Goal: Communication & Community: Ask a question

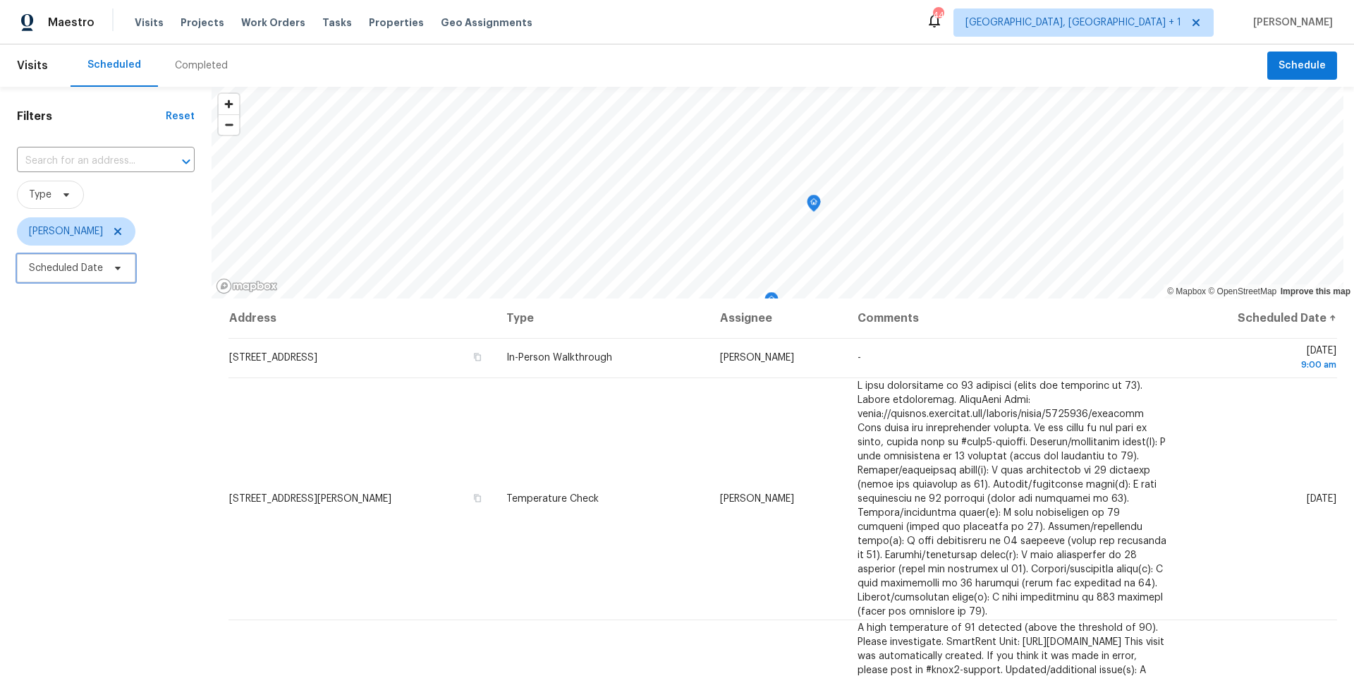
click at [113, 272] on icon at bounding box center [117, 267] width 11 height 11
click at [129, 316] on input "text" at bounding box center [94, 315] width 139 height 28
select select "7"
select select "2025"
select select "8"
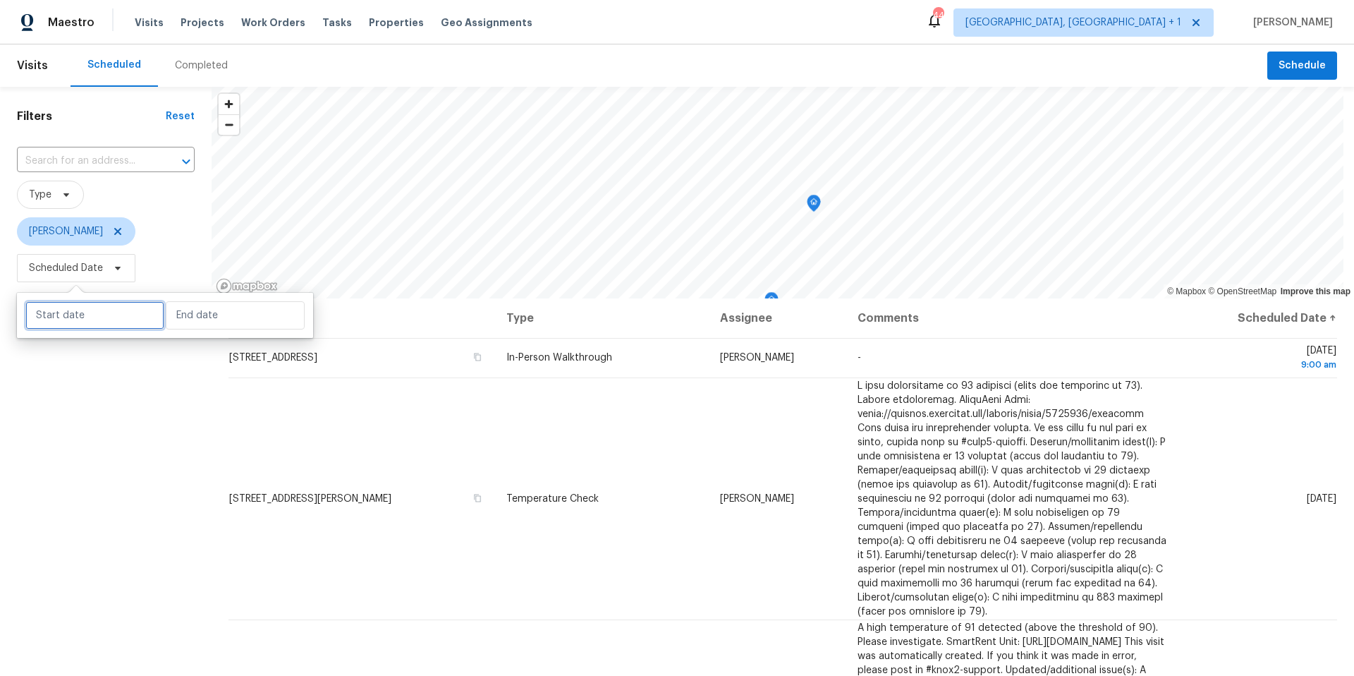
select select "2025"
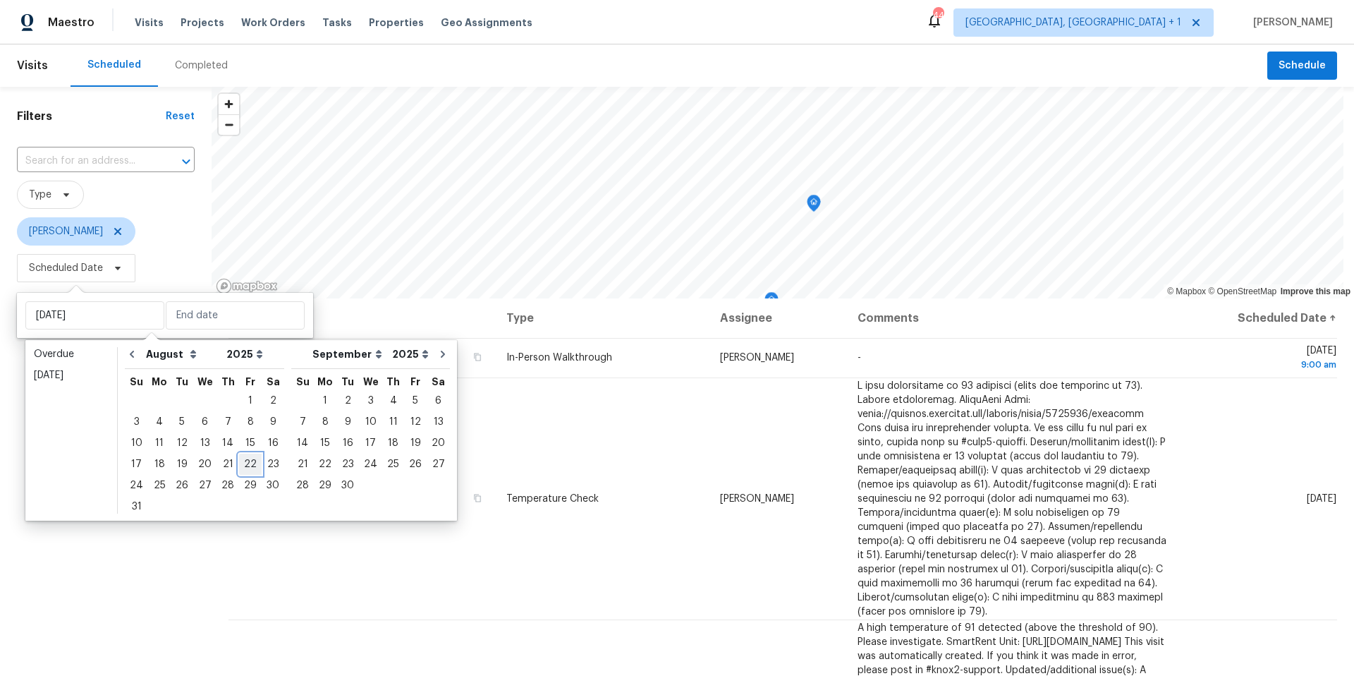
click at [250, 432] on div "22" at bounding box center [250, 464] width 23 height 20
type input "[DATE]"
click at [249, 432] on div "22" at bounding box center [250, 464] width 23 height 20
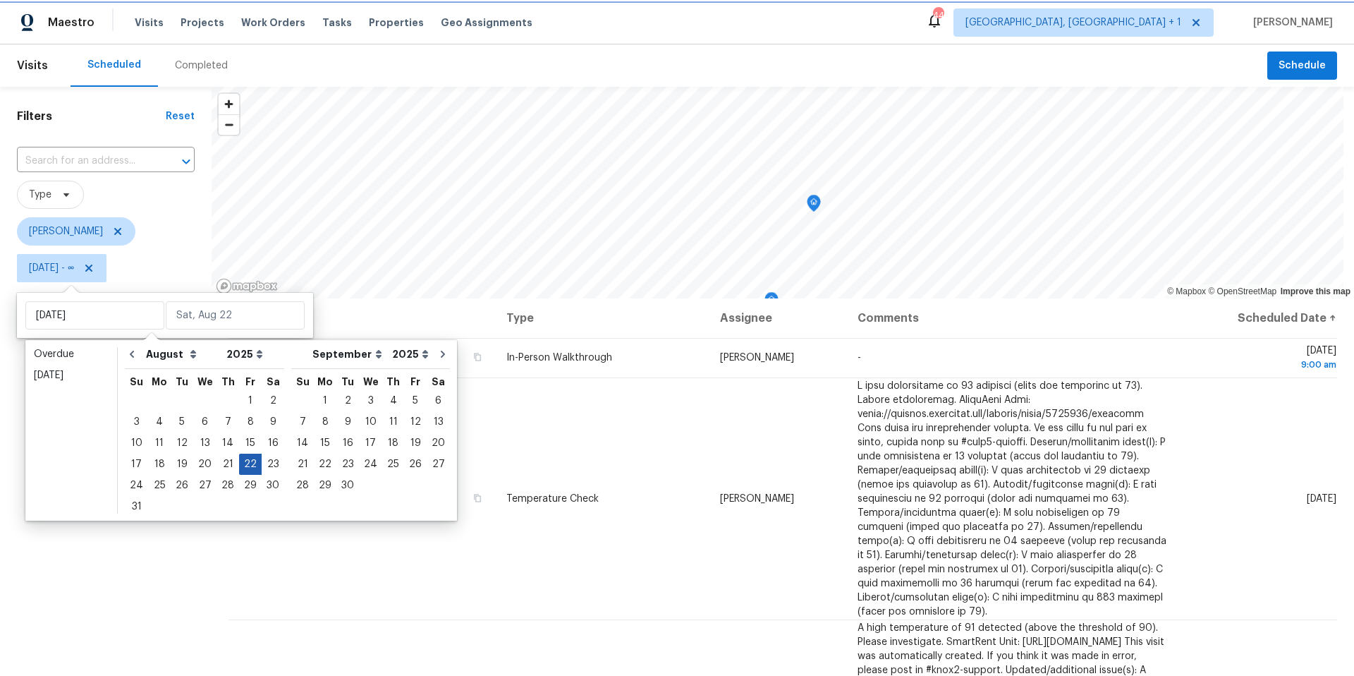
type input "[DATE]"
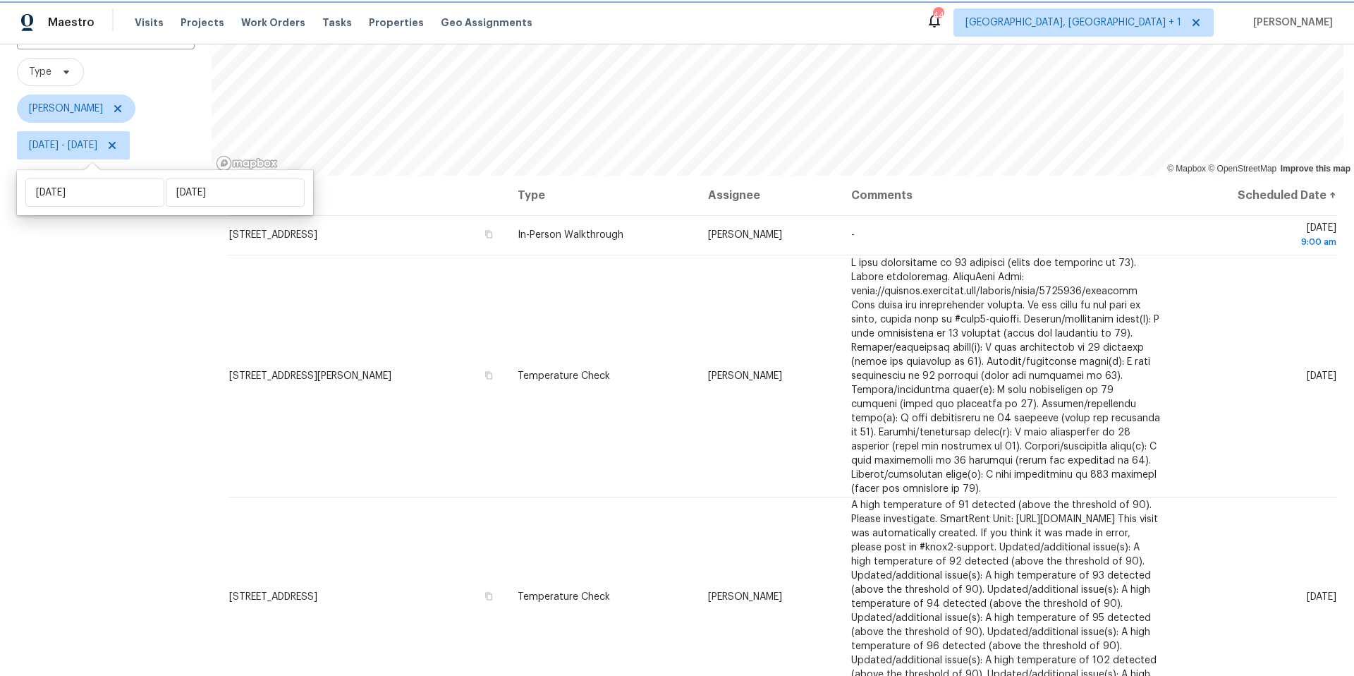
scroll to position [174, 0]
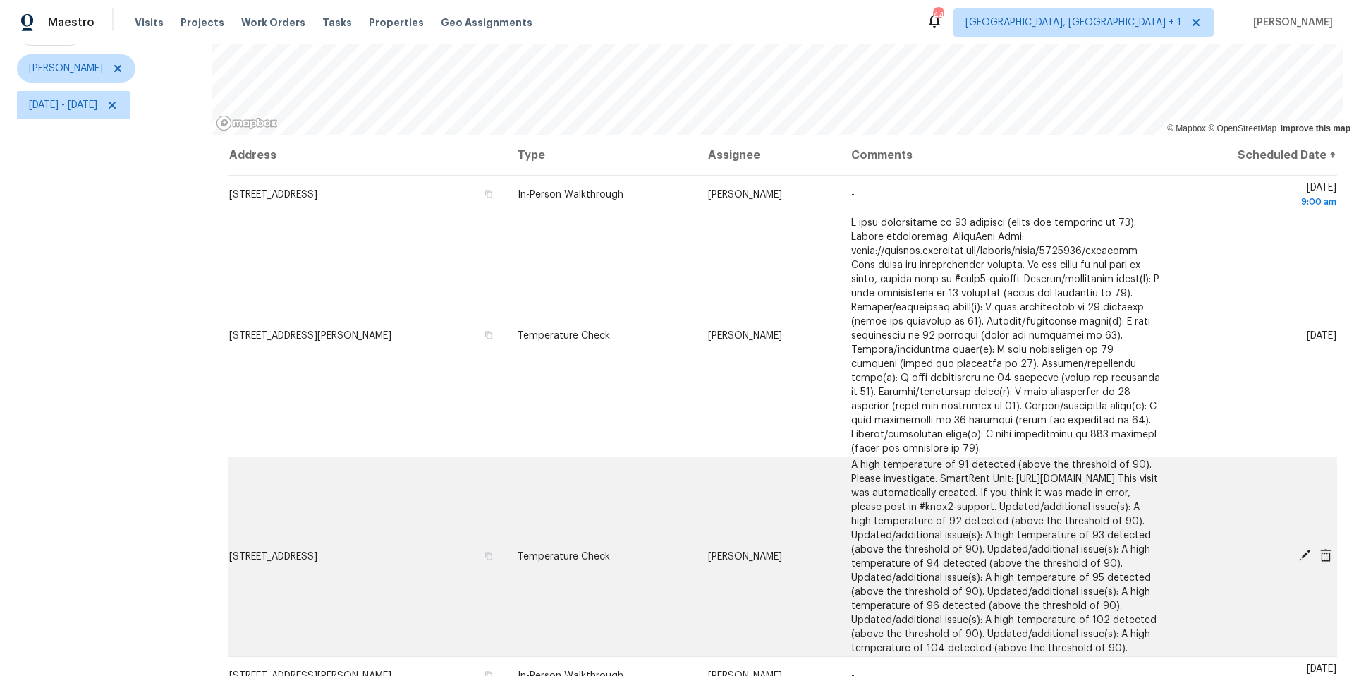
click at [1015, 432] on icon at bounding box center [1304, 554] width 11 height 11
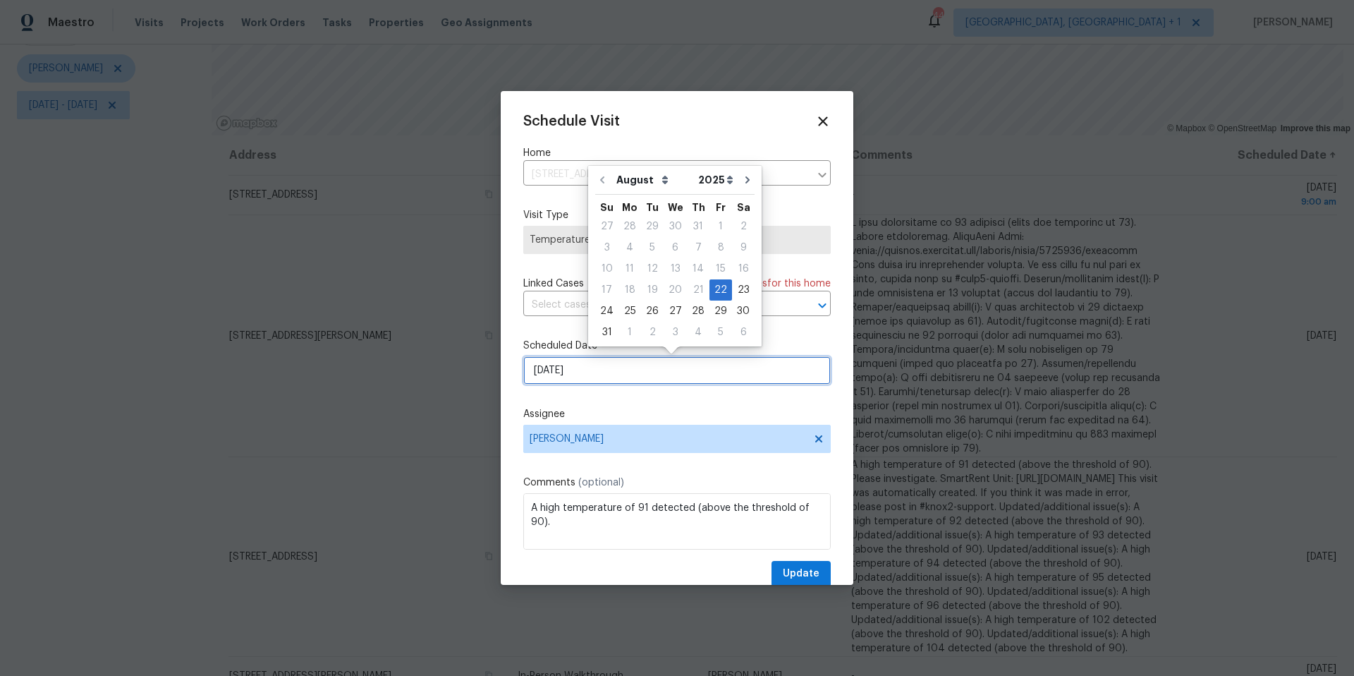
click at [617, 372] on input "[DATE]" at bounding box center [677, 370] width 308 height 28
click at [713, 308] on div "29" at bounding box center [721, 311] width 23 height 20
type input "[DATE]"
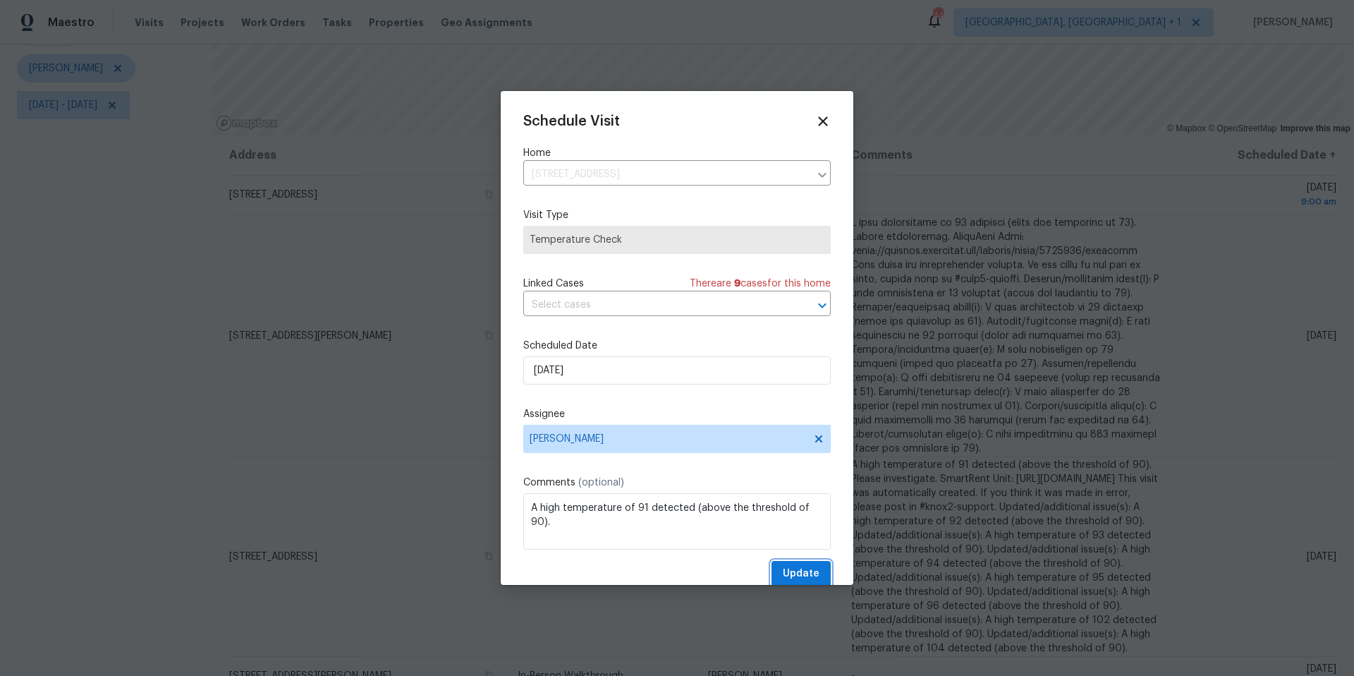
click at [801, 432] on span "Update" at bounding box center [801, 574] width 37 height 18
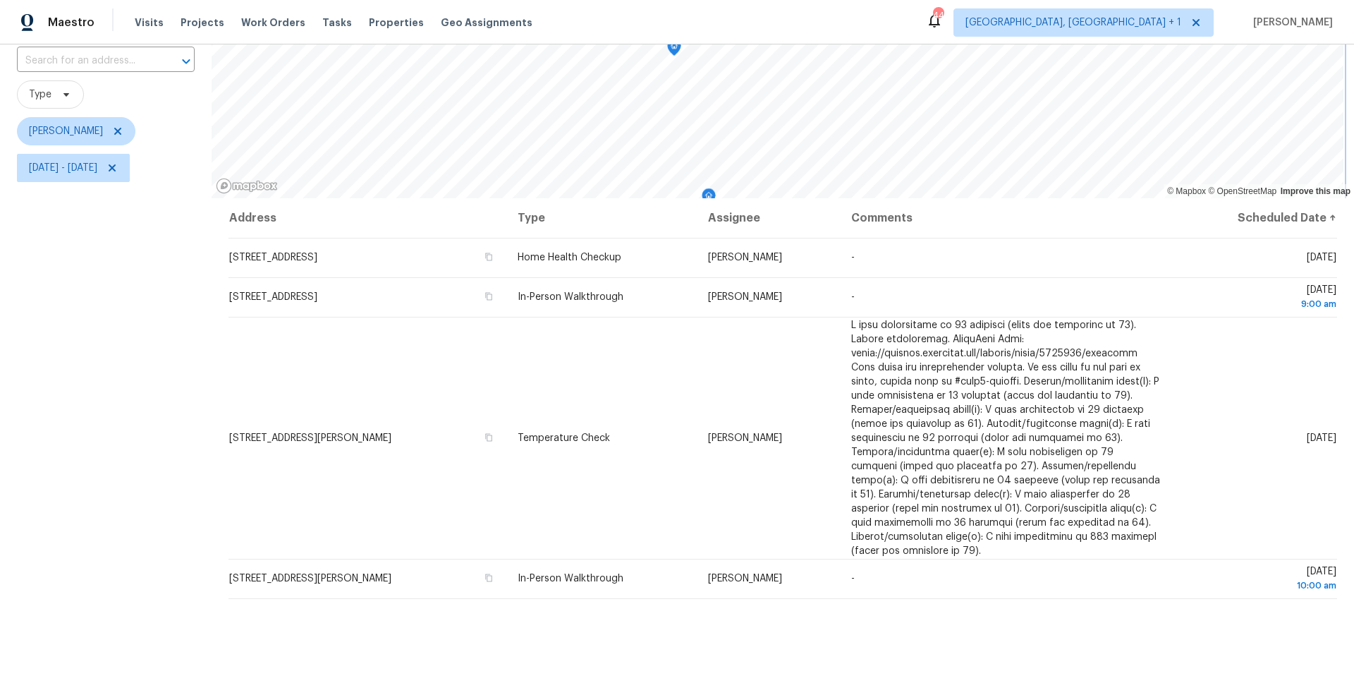
scroll to position [0, 0]
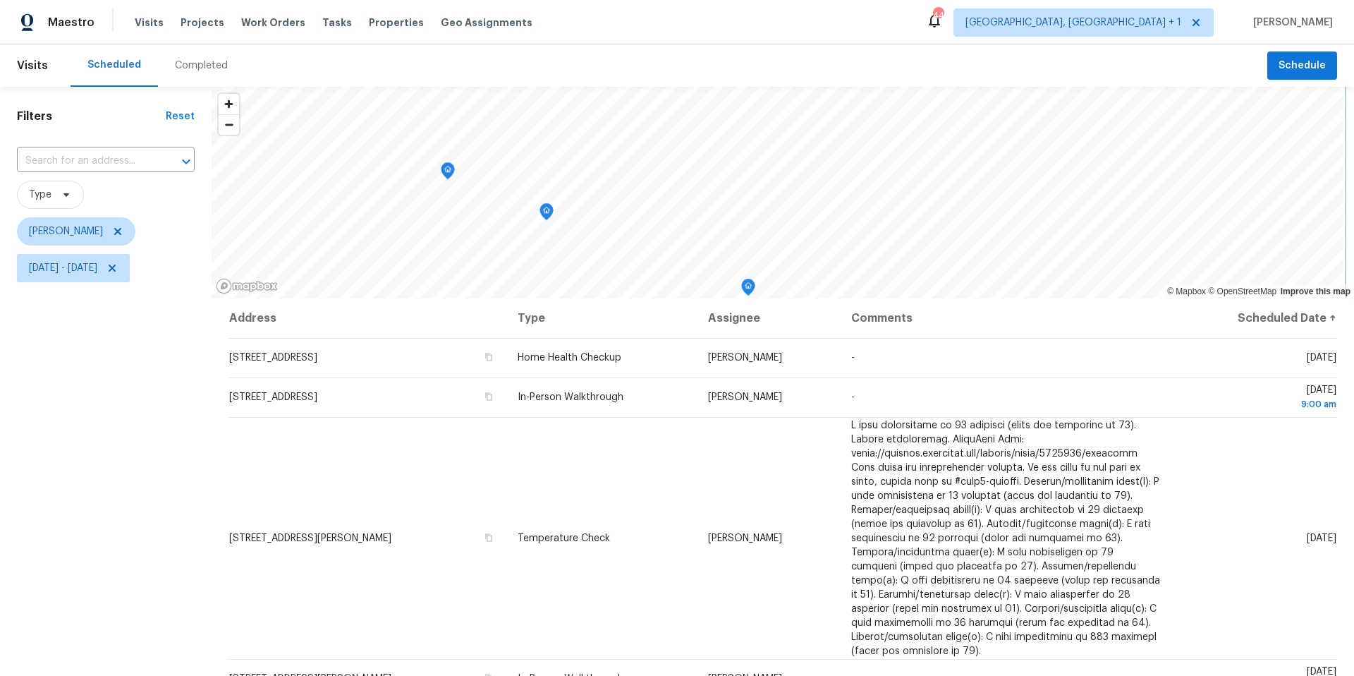
click at [548, 213] on icon "Map marker" at bounding box center [546, 212] width 13 height 16
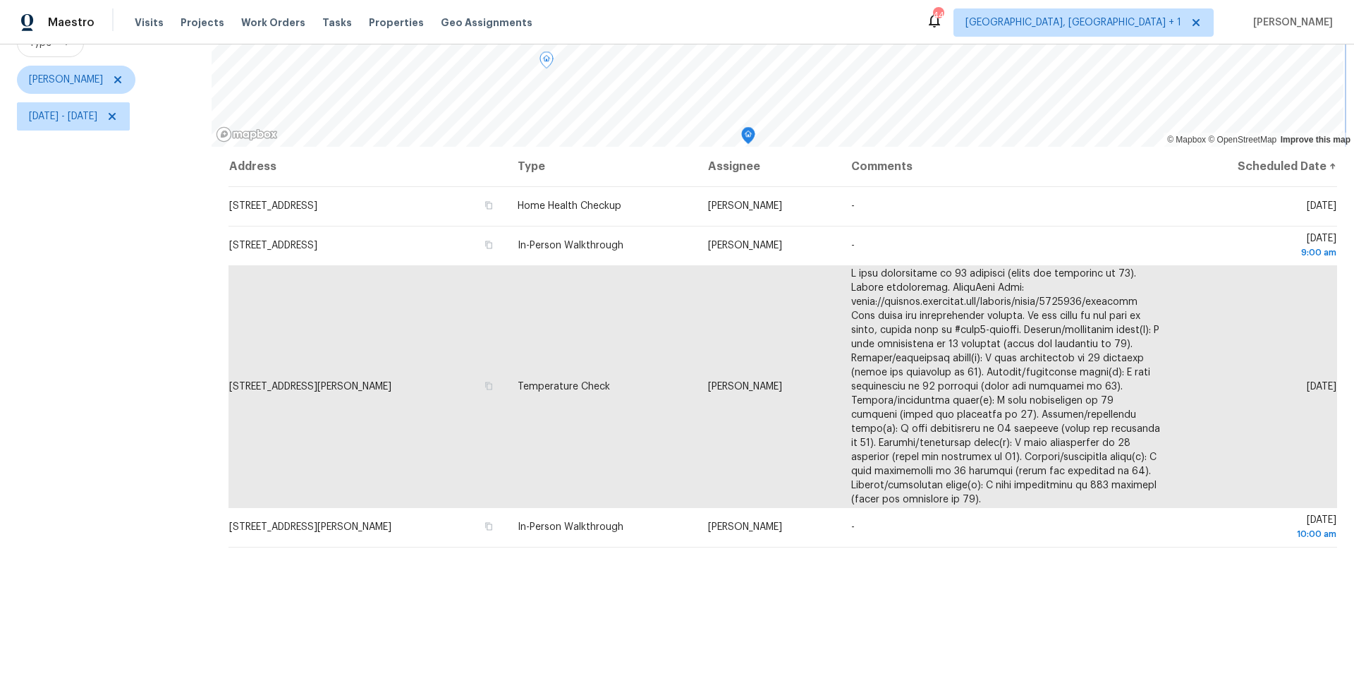
scroll to position [174, 0]
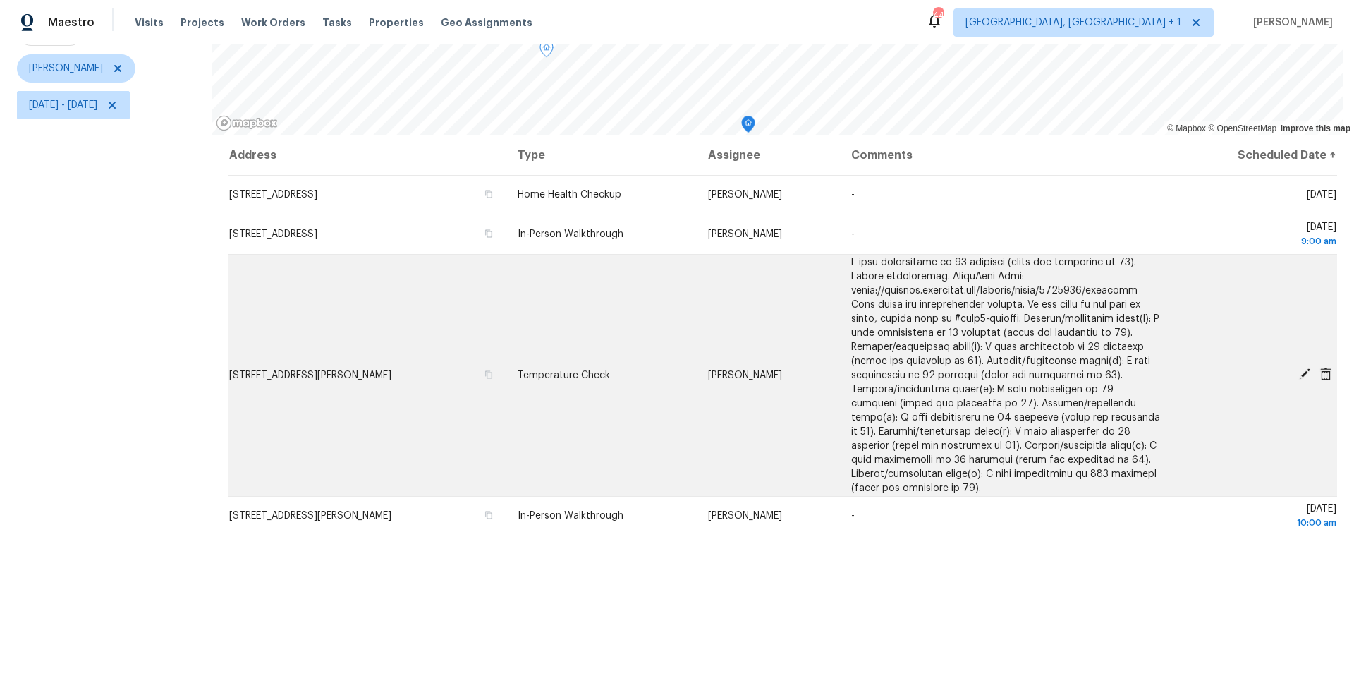
click at [358, 406] on td "[STREET_ADDRESS][PERSON_NAME]" at bounding box center [368, 375] width 278 height 242
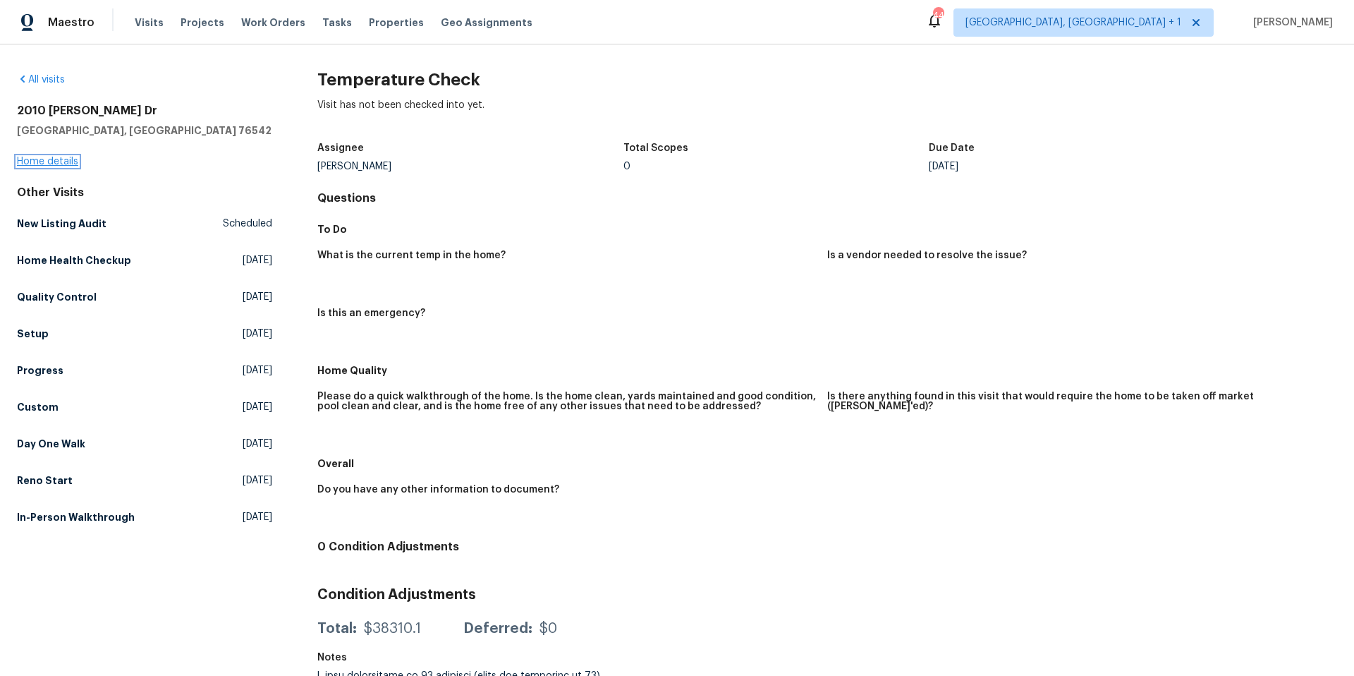
click at [50, 164] on link "Home details" at bounding box center [47, 162] width 61 height 10
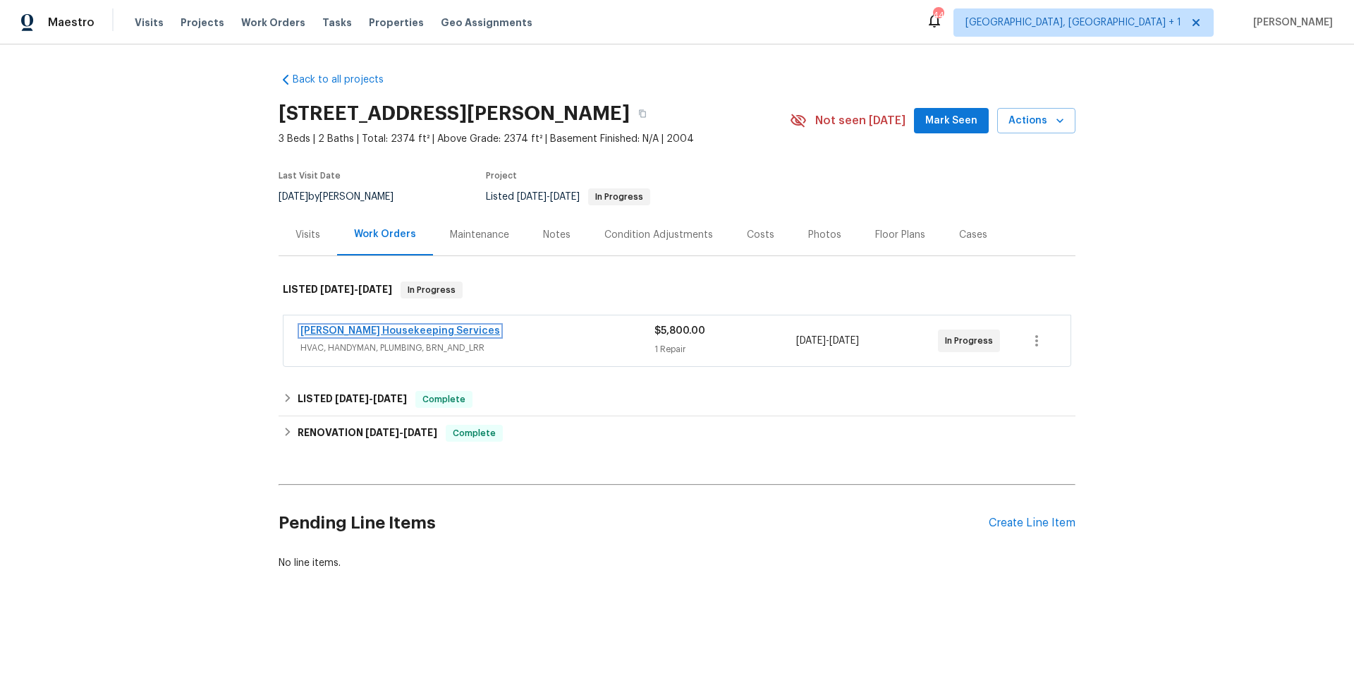
click at [434, 333] on link "[PERSON_NAME] Housekeeping Services" at bounding box center [400, 331] width 200 height 10
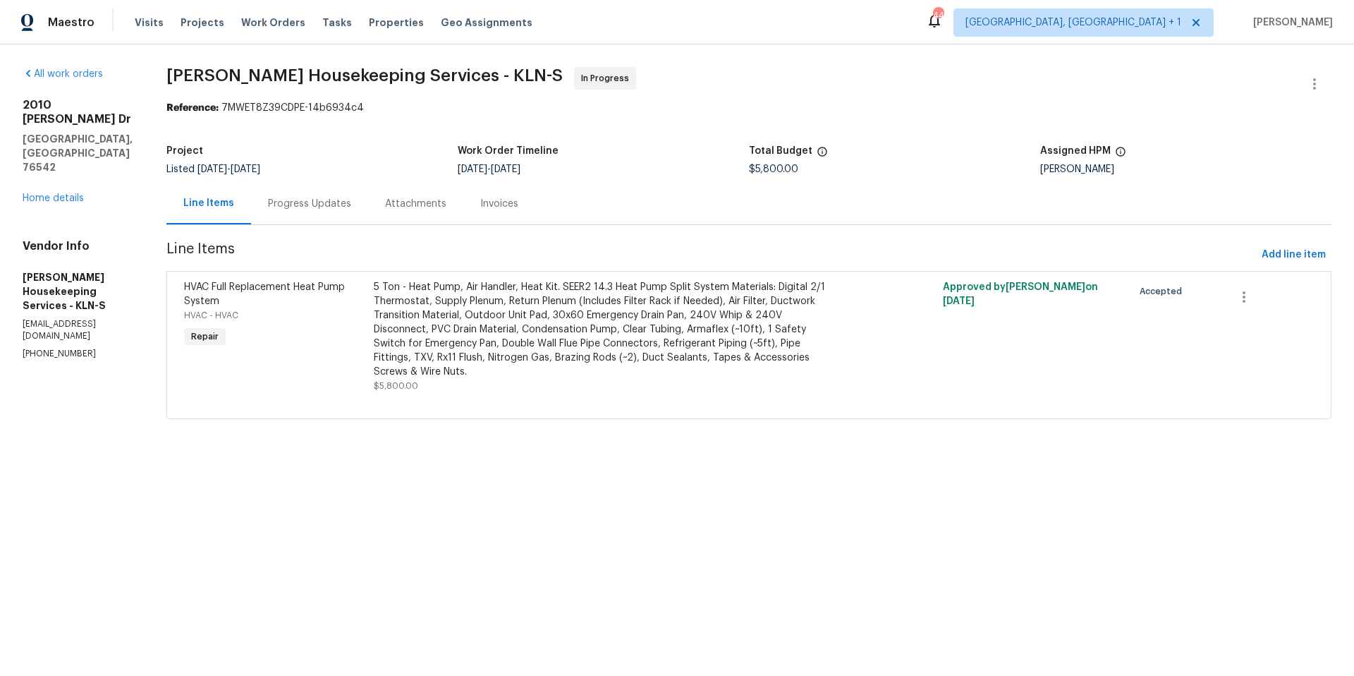
click at [317, 209] on div "Progress Updates" at bounding box center [309, 204] width 83 height 14
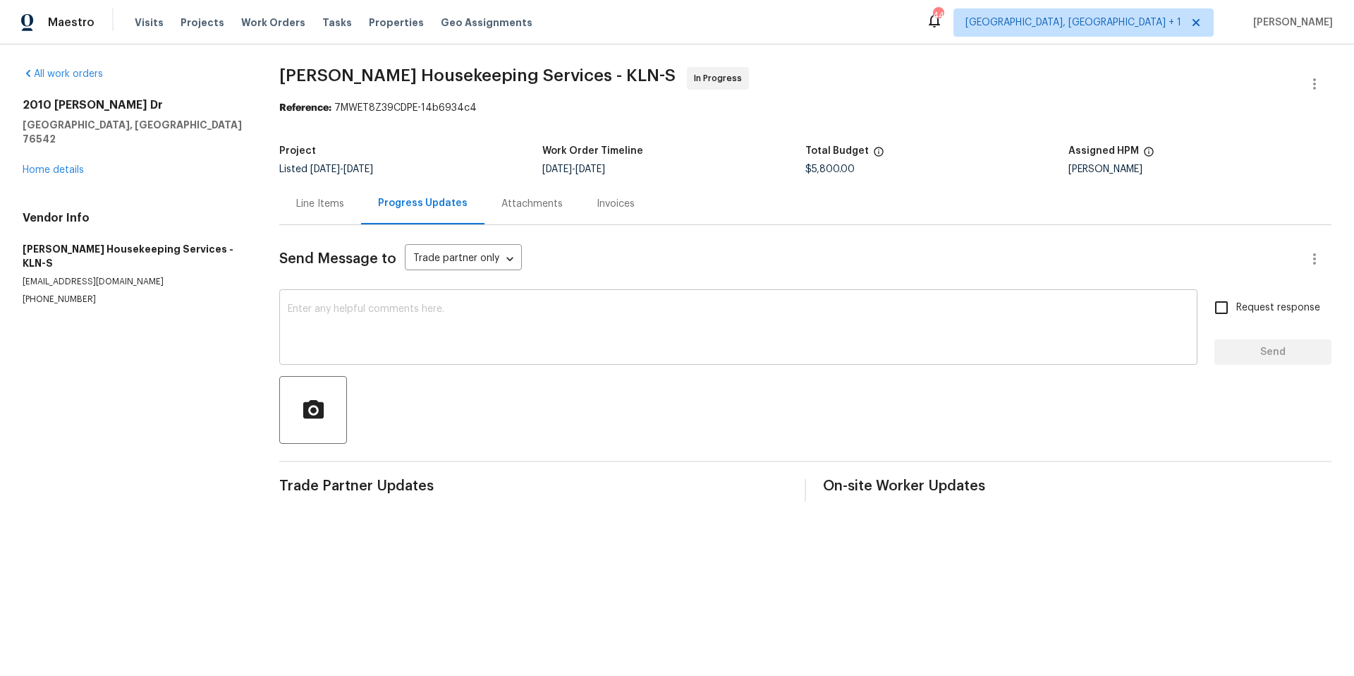
click at [414, 323] on textarea at bounding box center [738, 328] width 901 height 49
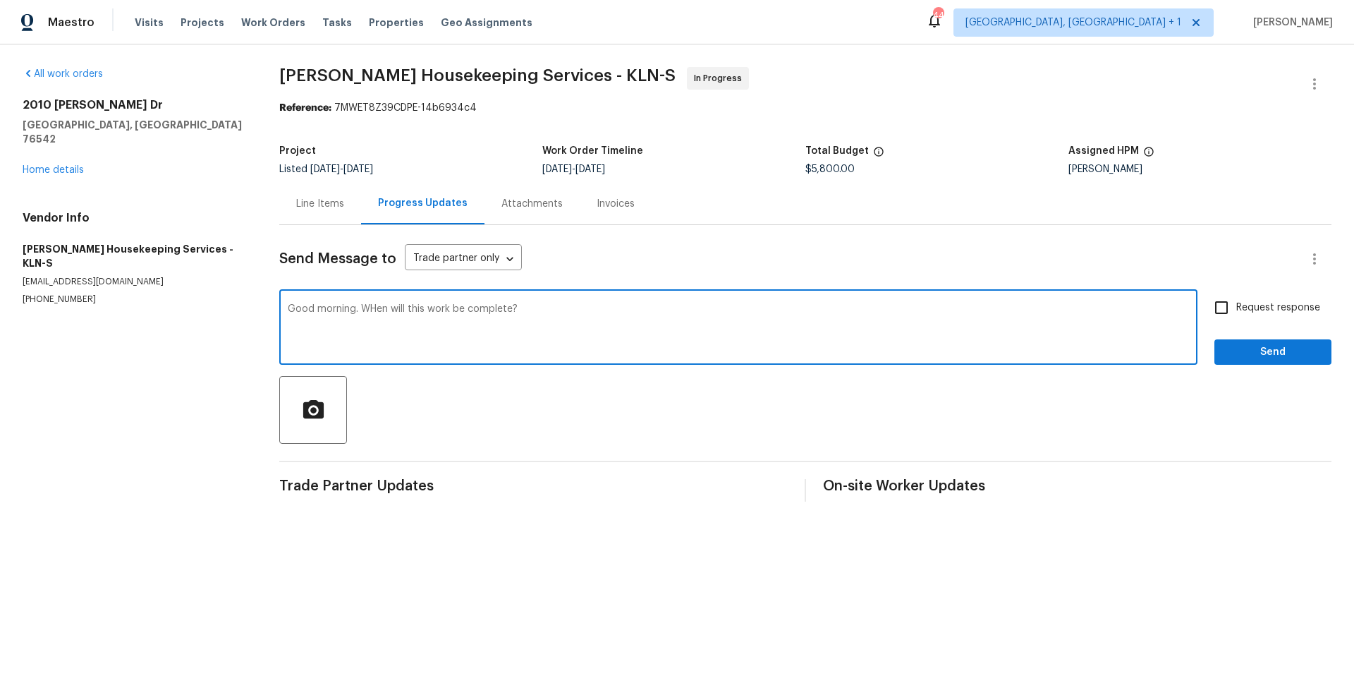
type textarea "Good morning. WHen will this work be complete?"
click at [1015, 362] on button "Send" at bounding box center [1273, 352] width 117 height 26
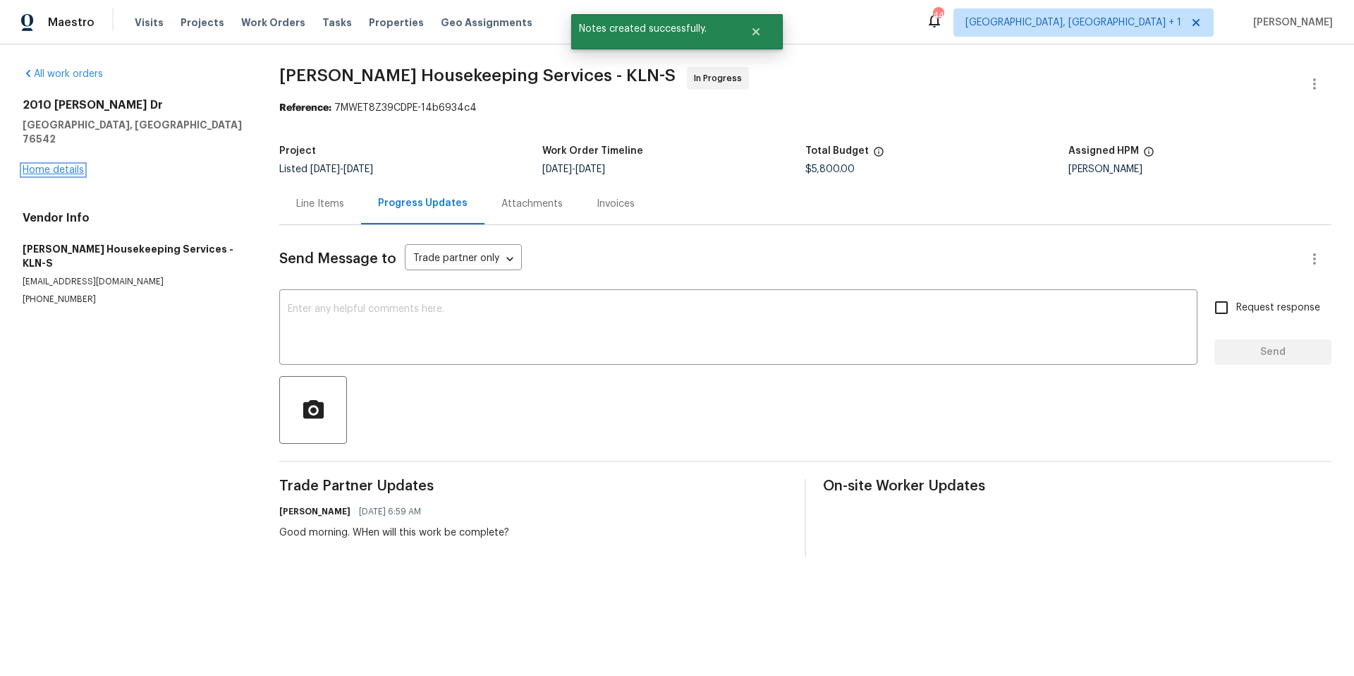
click at [77, 165] on link "Home details" at bounding box center [53, 170] width 61 height 10
